Goal: Task Accomplishment & Management: Manage account settings

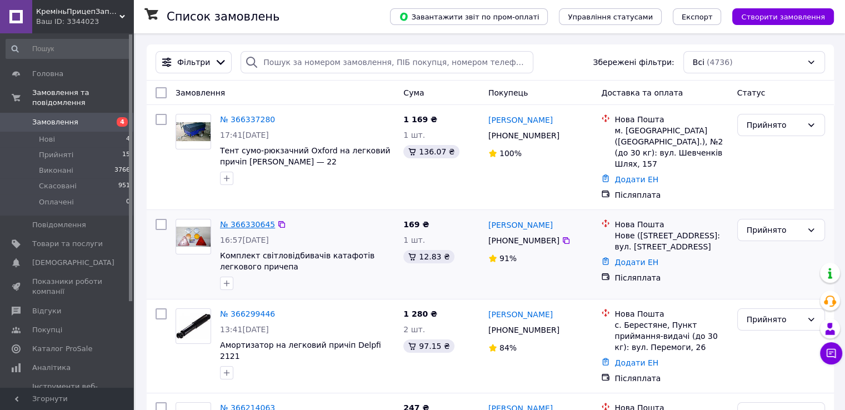
click at [237, 220] on link "№ 366330645" at bounding box center [247, 224] width 55 height 9
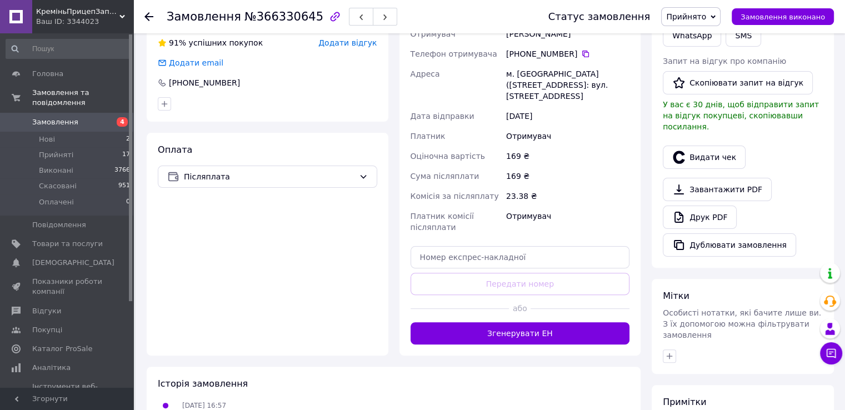
scroll to position [278, 0]
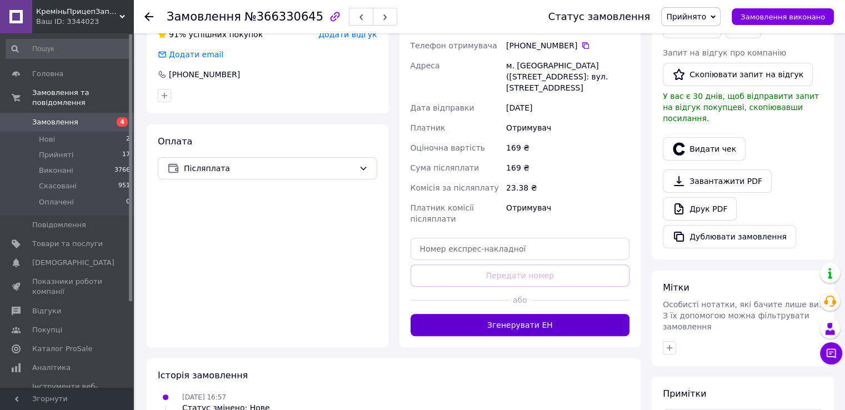
click at [464, 316] on button "Згенерувати ЕН" at bounding box center [521, 325] width 220 height 22
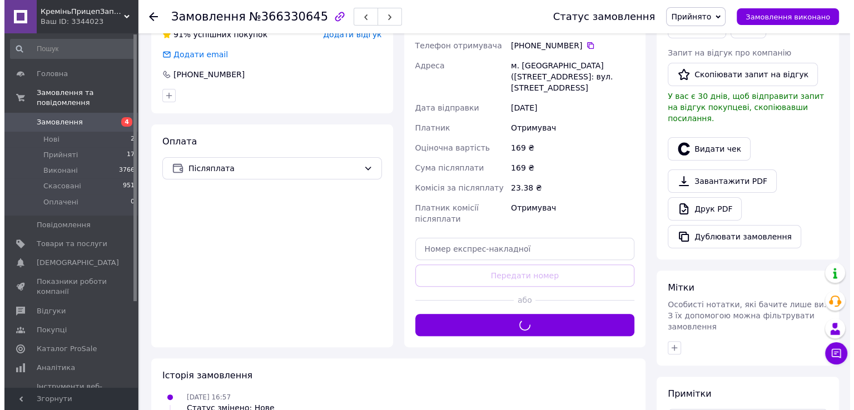
scroll to position [185, 0]
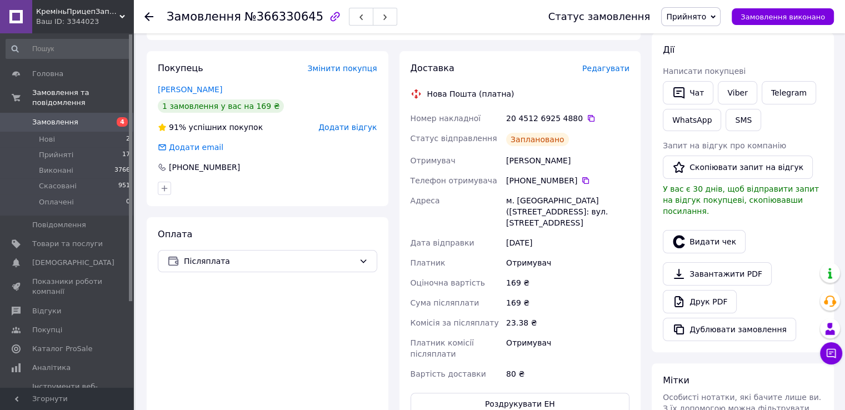
click at [599, 72] on span "Редагувати" at bounding box center [606, 68] width 47 height 9
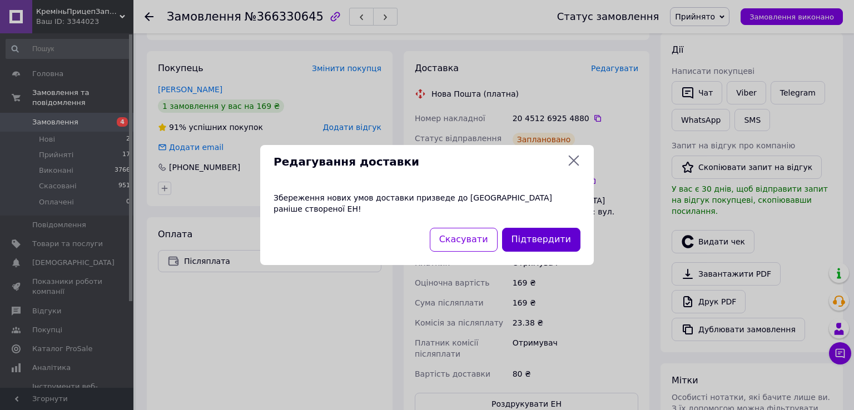
click at [536, 235] on button "Підтвердити" at bounding box center [541, 240] width 78 height 24
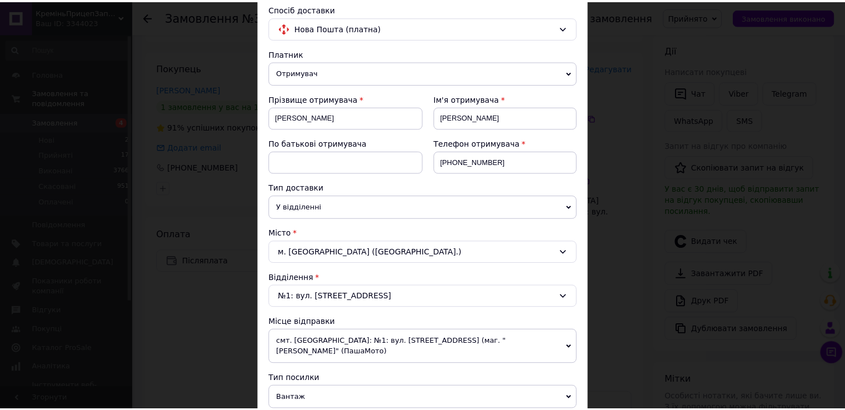
scroll to position [0, 0]
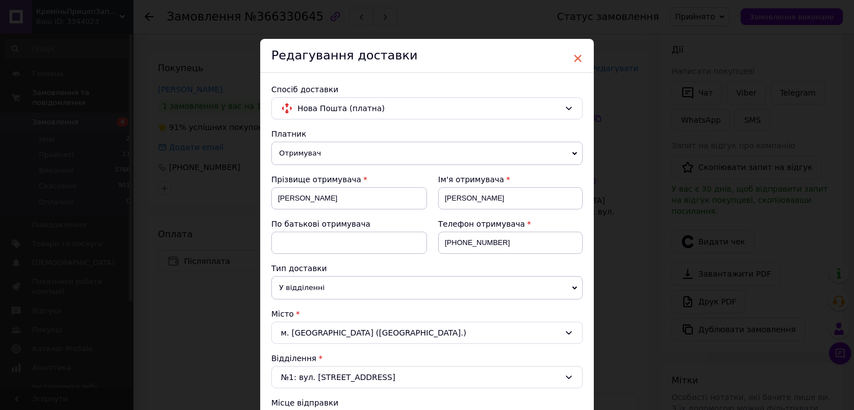
click at [579, 56] on span "×" at bounding box center [578, 58] width 10 height 19
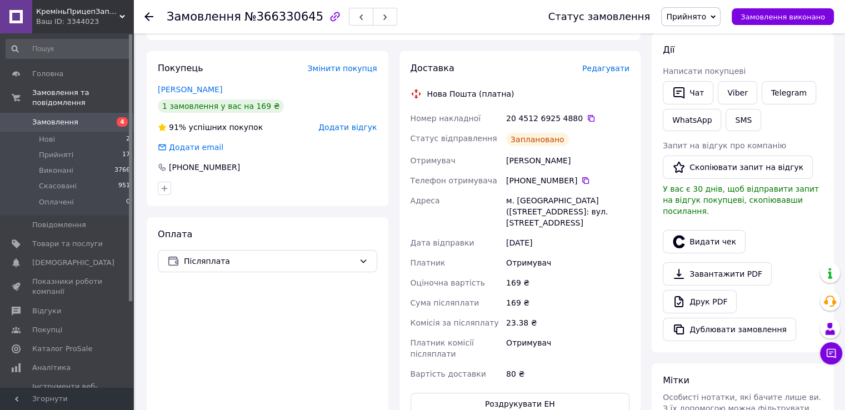
click at [67, 18] on div "Ваш ID: 3344023" at bounding box center [84, 22] width 97 height 10
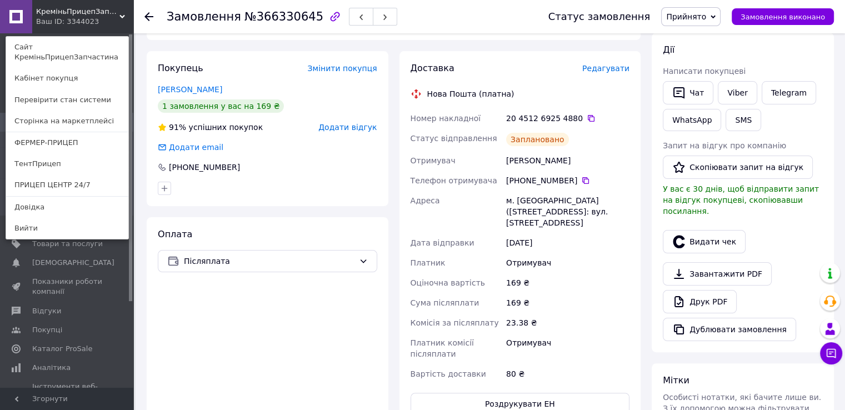
click at [56, 12] on span "КреміньПрицепЗапчастина" at bounding box center [77, 12] width 83 height 10
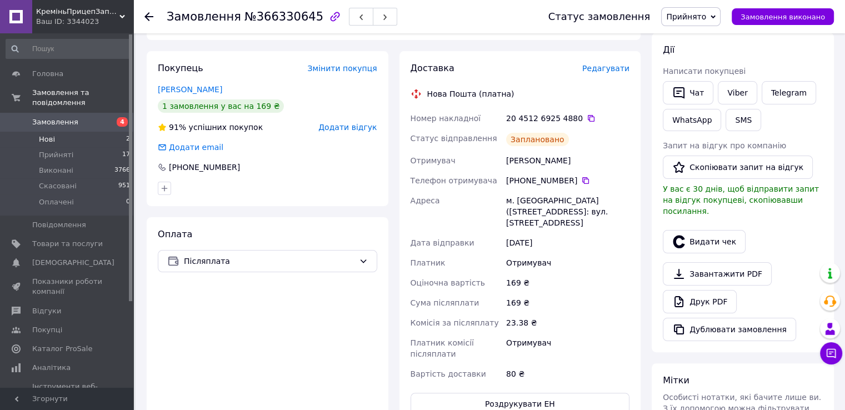
click at [55, 132] on li "Нові 2" at bounding box center [68, 140] width 137 height 16
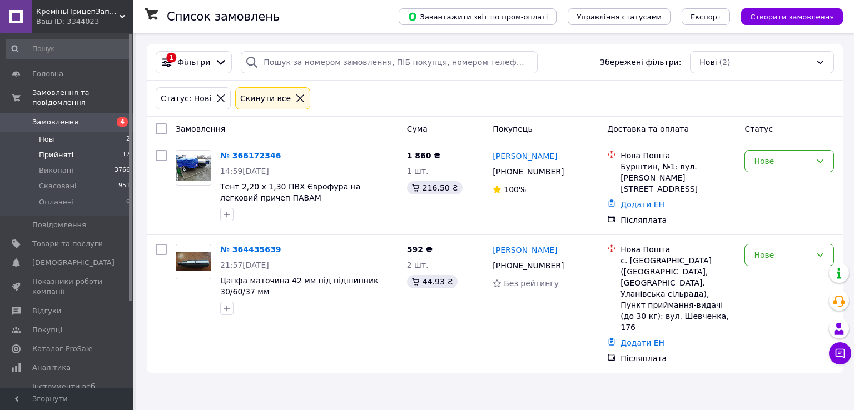
click at [42, 150] on span "Прийняті" at bounding box center [56, 155] width 34 height 10
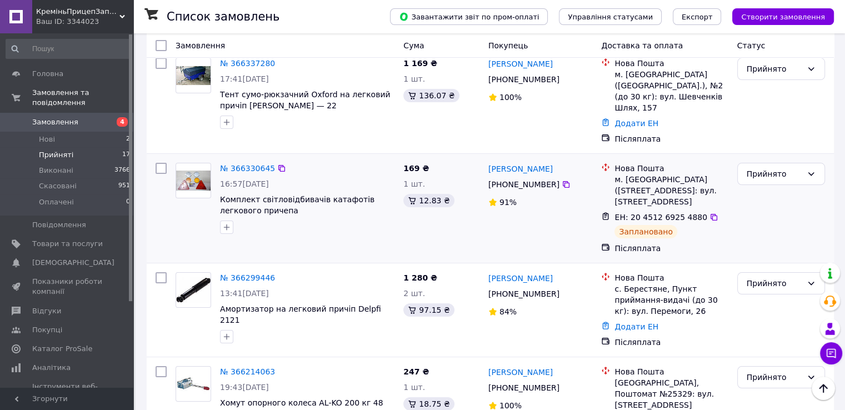
scroll to position [185, 0]
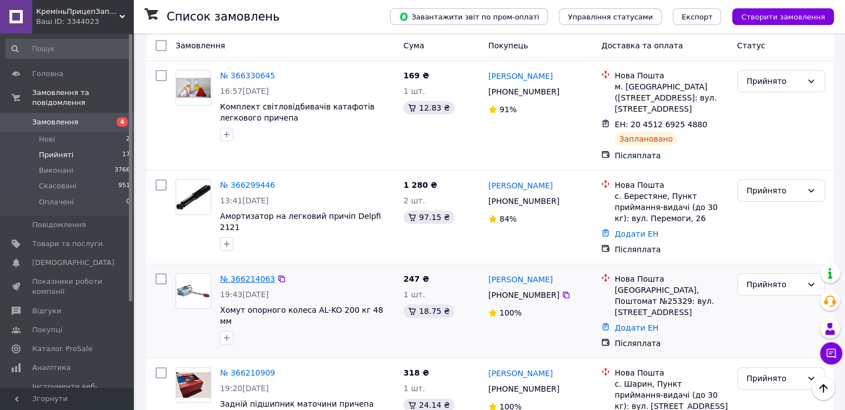
click at [233, 275] on link "№ 366214063" at bounding box center [247, 279] width 55 height 9
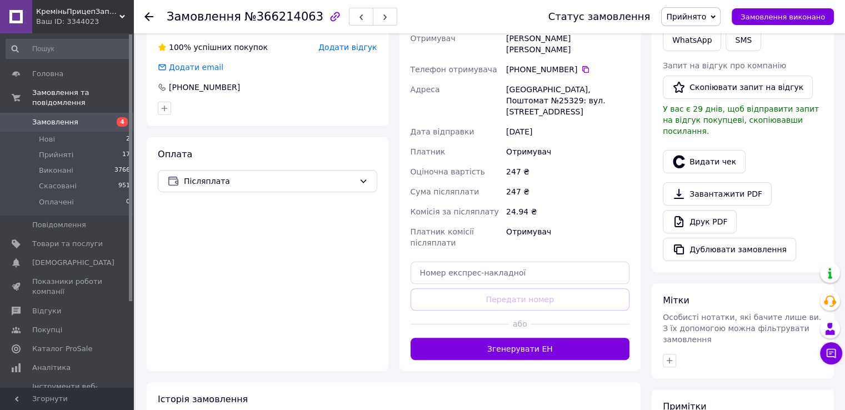
scroll to position [370, 0]
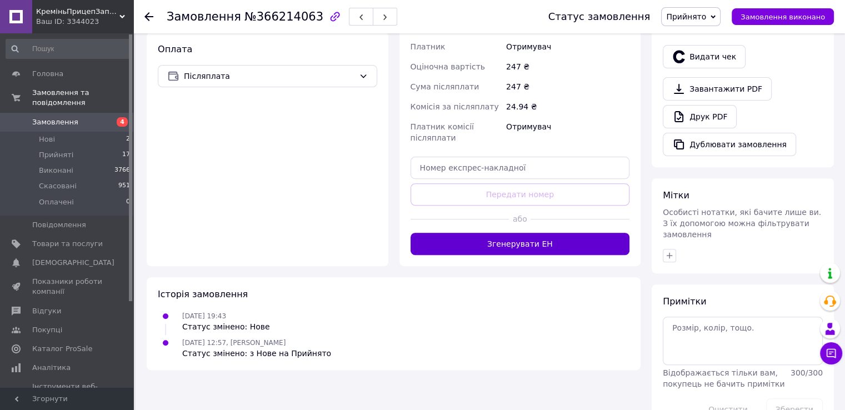
click at [502, 234] on button "Згенерувати ЕН" at bounding box center [521, 244] width 220 height 22
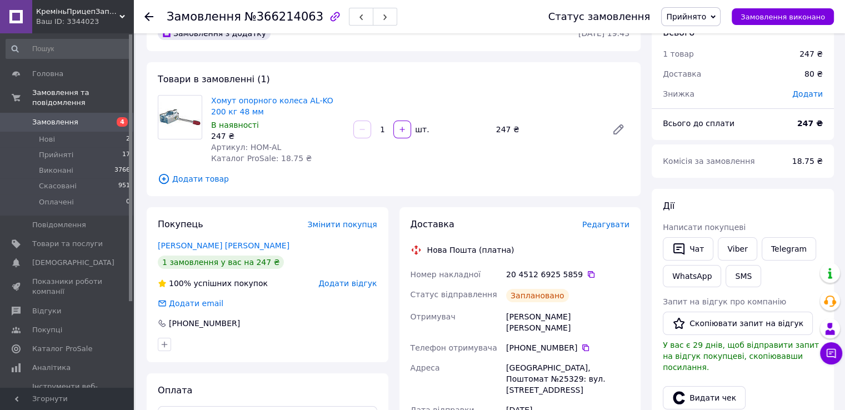
scroll to position [0, 0]
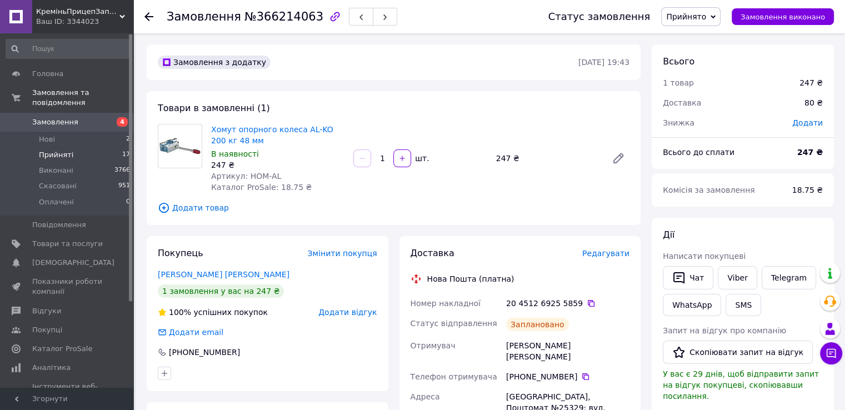
click at [56, 150] on span "Прийняті" at bounding box center [56, 155] width 34 height 10
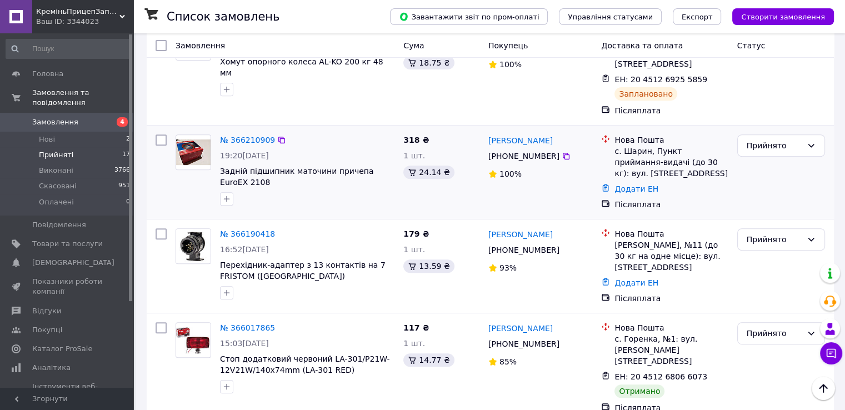
scroll to position [463, 0]
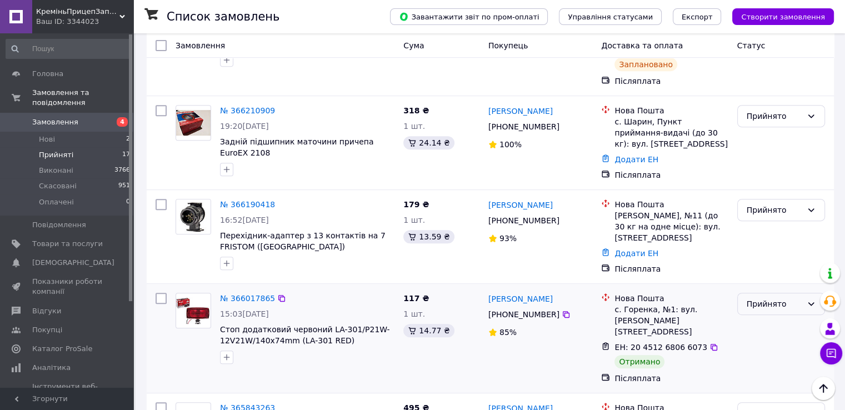
click at [787, 293] on div "Прийнято" at bounding box center [782, 304] width 88 height 22
click at [762, 306] on li "Виконано" at bounding box center [781, 305] width 87 height 20
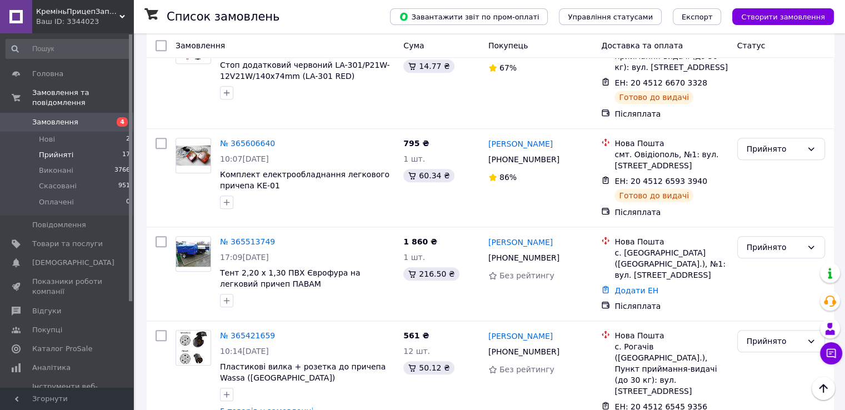
scroll to position [1112, 0]
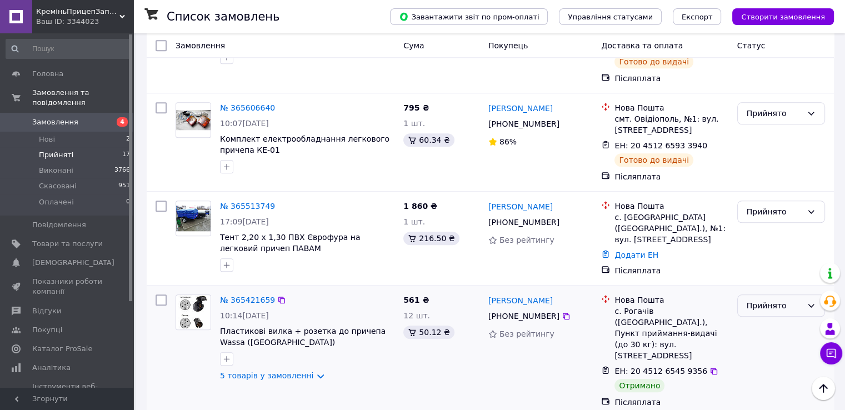
click at [777, 300] on div "Прийнято" at bounding box center [775, 306] width 56 height 12
click at [770, 278] on li "Виконано" at bounding box center [781, 282] width 87 height 20
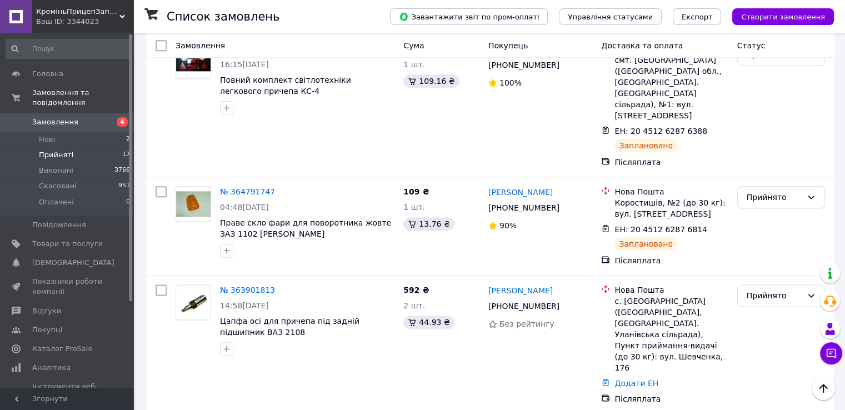
scroll to position [1386, 0]
click at [76, 17] on div "Ваш ID: 3344023" at bounding box center [84, 22] width 97 height 10
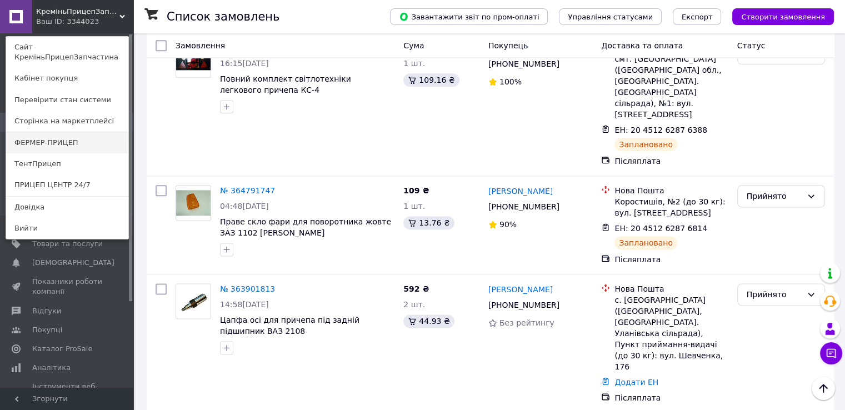
click at [64, 133] on link "ФЕРМЕР-ПРИЦЕП" at bounding box center [67, 142] width 122 height 21
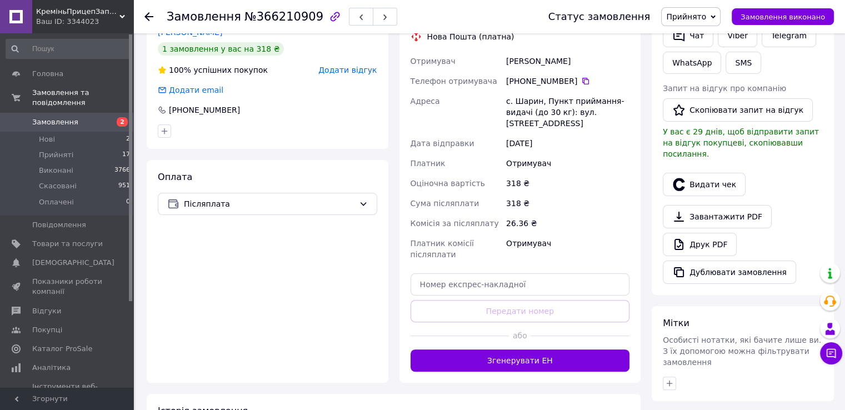
scroll to position [278, 0]
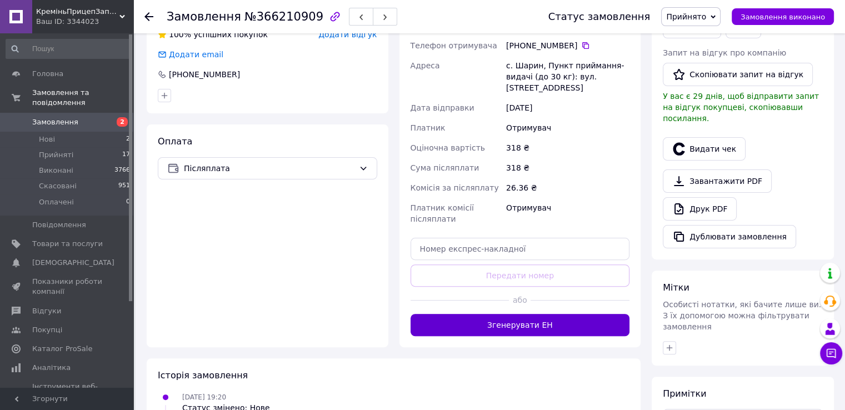
click at [465, 328] on button "Згенерувати ЕН" at bounding box center [521, 325] width 220 height 22
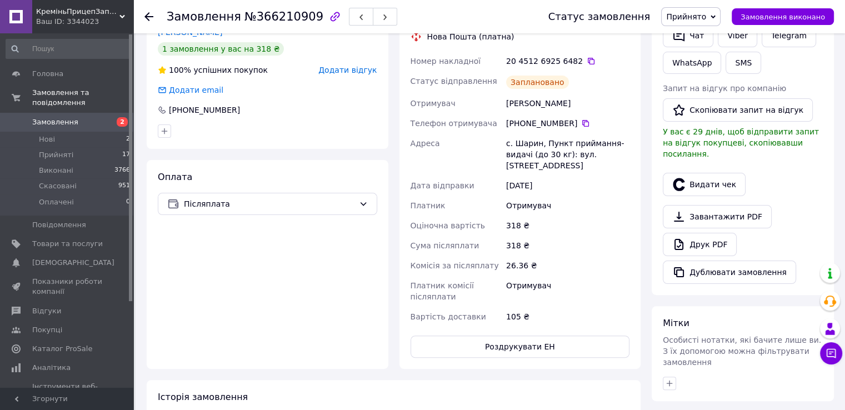
scroll to position [185, 0]
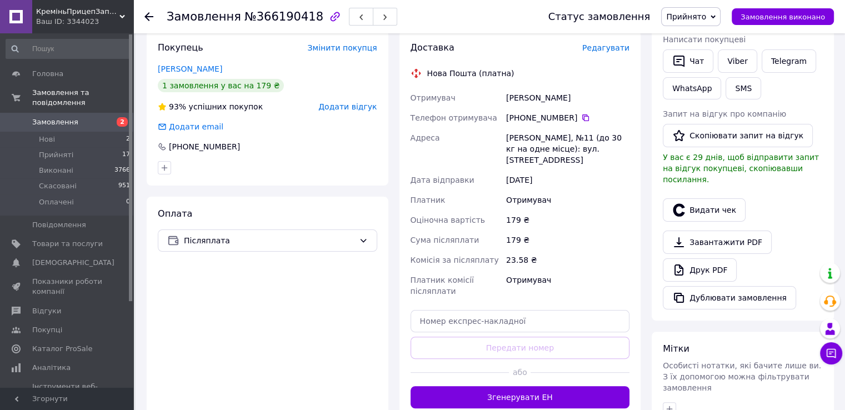
scroll to position [278, 0]
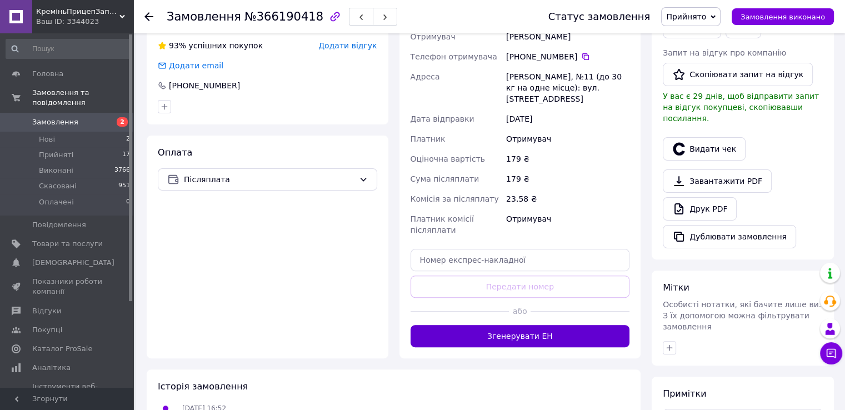
click at [529, 331] on button "Згенерувати ЕН" at bounding box center [521, 336] width 220 height 22
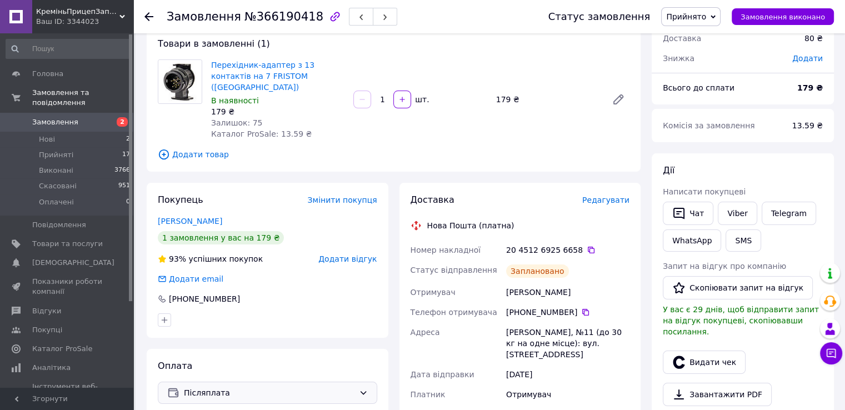
scroll to position [0, 0]
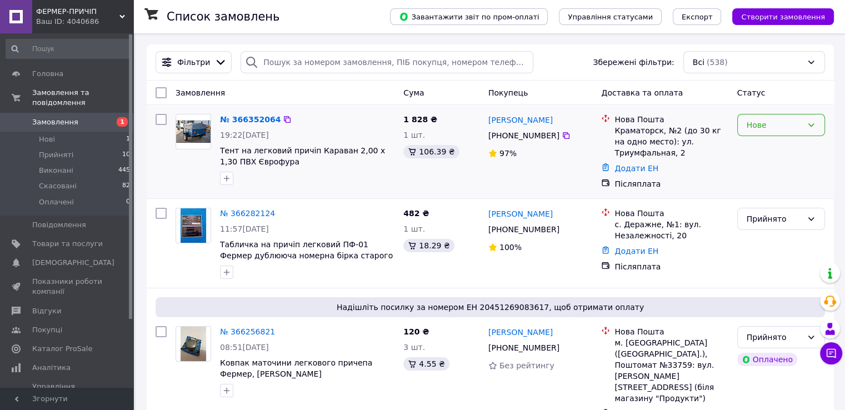
click at [782, 126] on div "Нове" at bounding box center [775, 125] width 56 height 12
click at [775, 146] on li "Прийнято" at bounding box center [781, 150] width 87 height 20
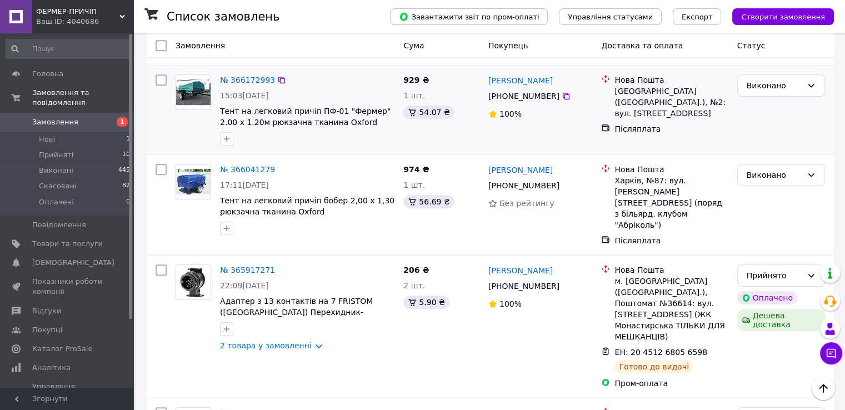
scroll to position [648, 0]
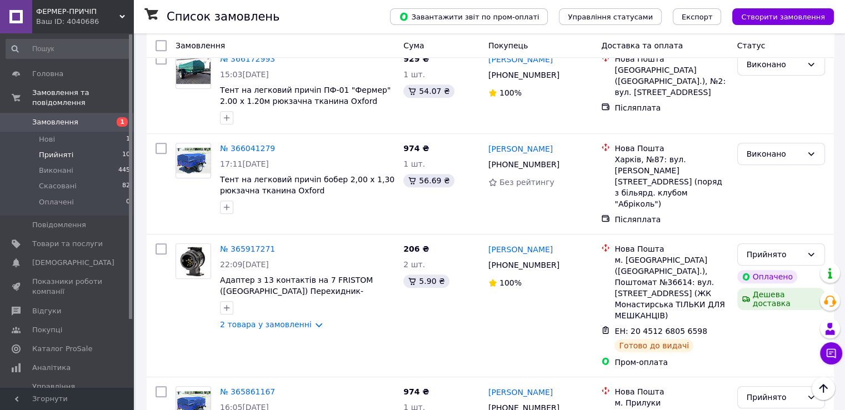
click at [89, 147] on li "Прийняті 10" at bounding box center [68, 155] width 137 height 16
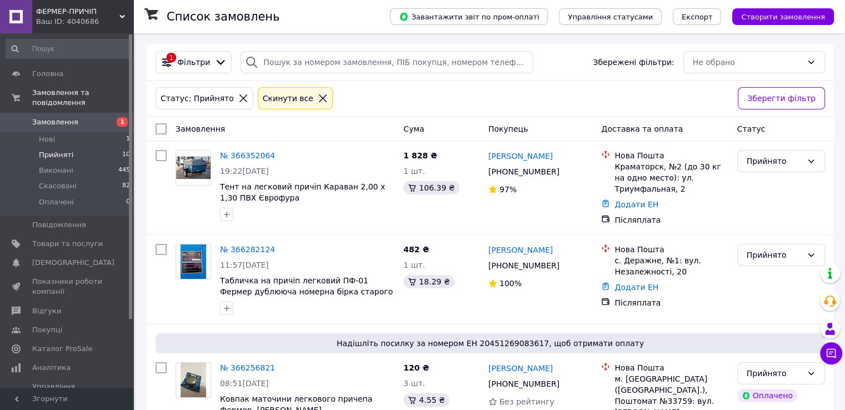
click at [52, 10] on span "ФЕРМЕР-ПРИЧІП" at bounding box center [77, 12] width 83 height 10
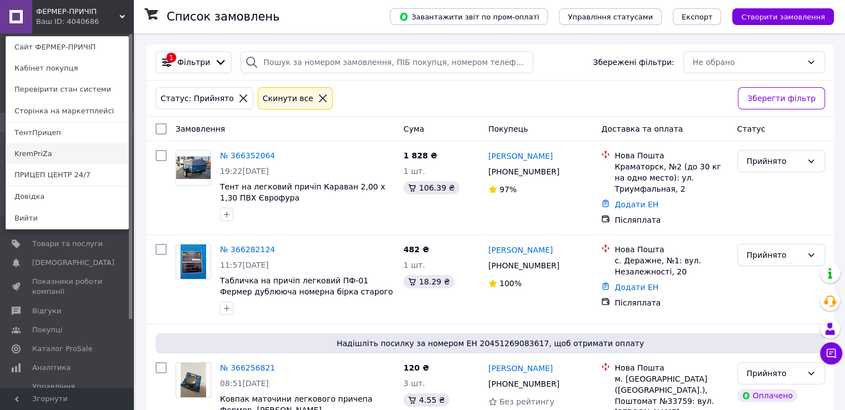
click at [77, 155] on link "KremPriZa" at bounding box center [67, 153] width 122 height 21
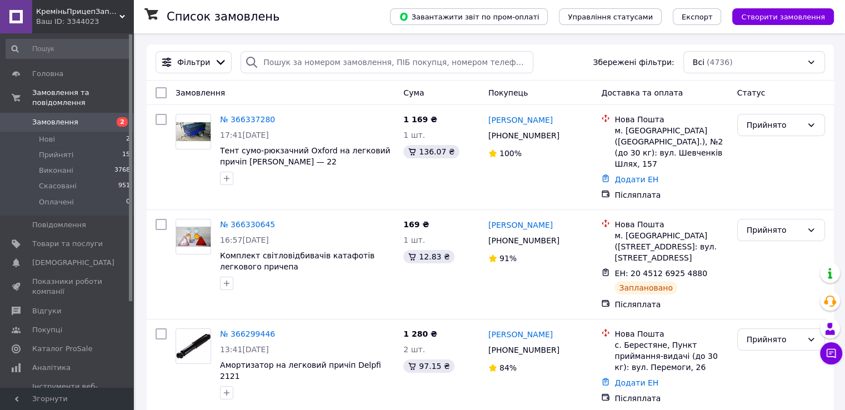
click at [42, 18] on div "Ваш ID: 3344023" at bounding box center [84, 22] width 97 height 10
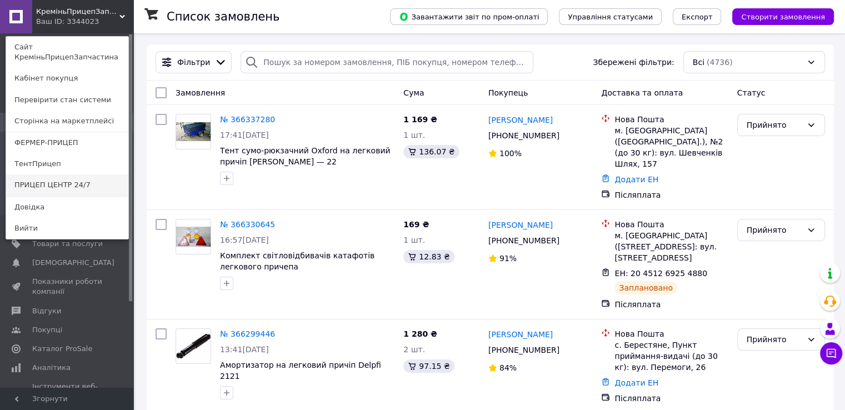
click at [82, 175] on link "ПРИЦЕП ЦЕНТР 24/7" at bounding box center [67, 185] width 122 height 21
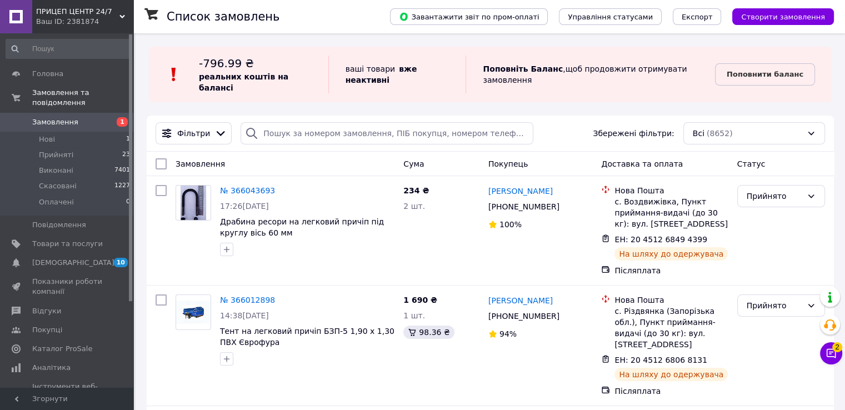
click at [60, 22] on div "Ваш ID: 2381874" at bounding box center [84, 22] width 97 height 10
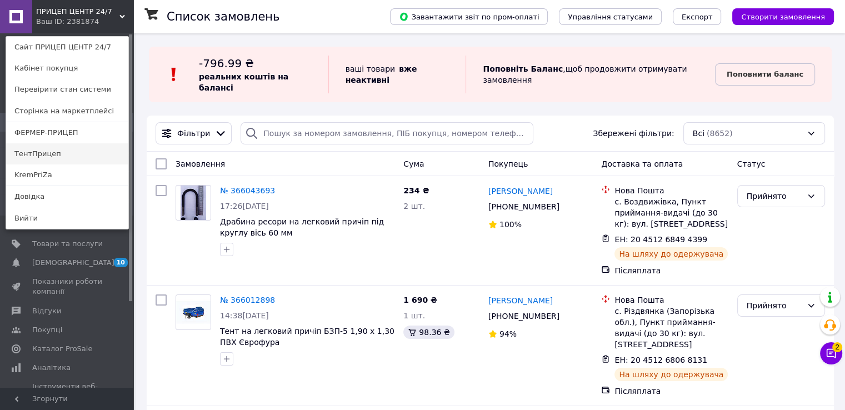
click at [78, 147] on link "ТентПрицеп" at bounding box center [67, 153] width 122 height 21
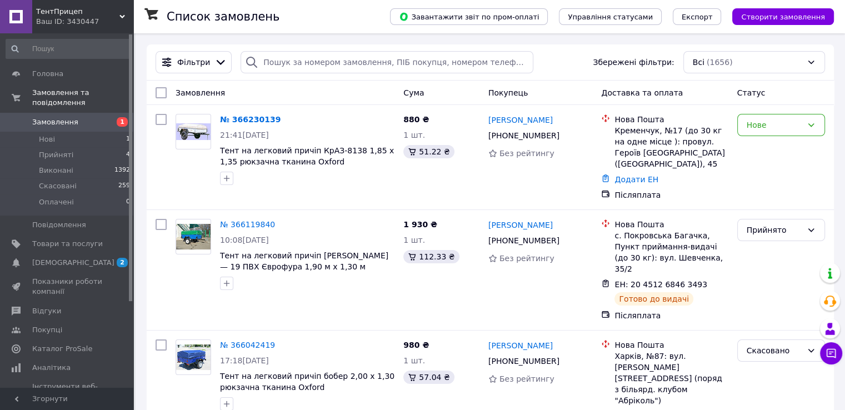
click at [59, 9] on span "ТентПрицеп" at bounding box center [77, 12] width 83 height 10
